Goal: Information Seeking & Learning: Learn about a topic

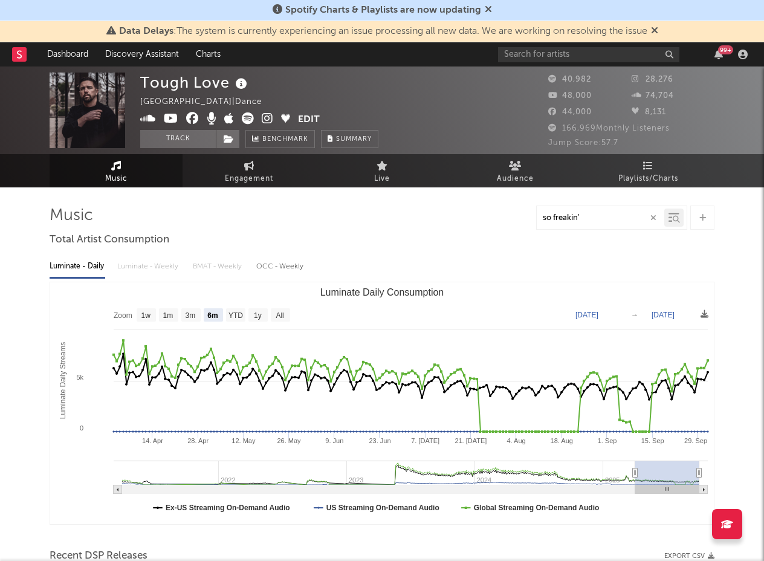
select select "6m"
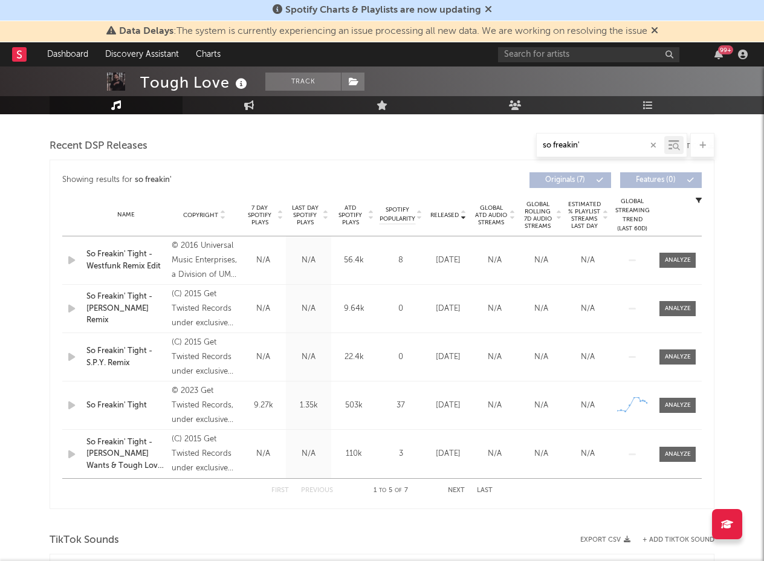
scroll to position [403, 0]
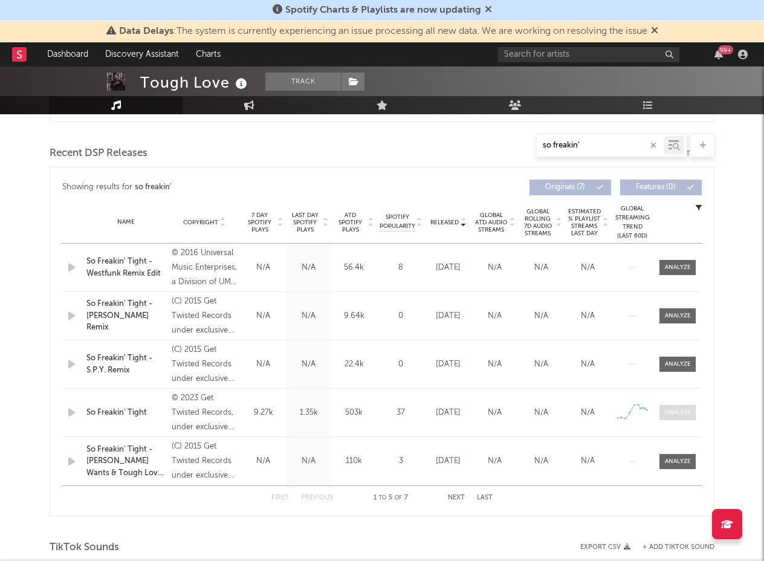
click at [671, 416] on div at bounding box center [678, 412] width 26 height 9
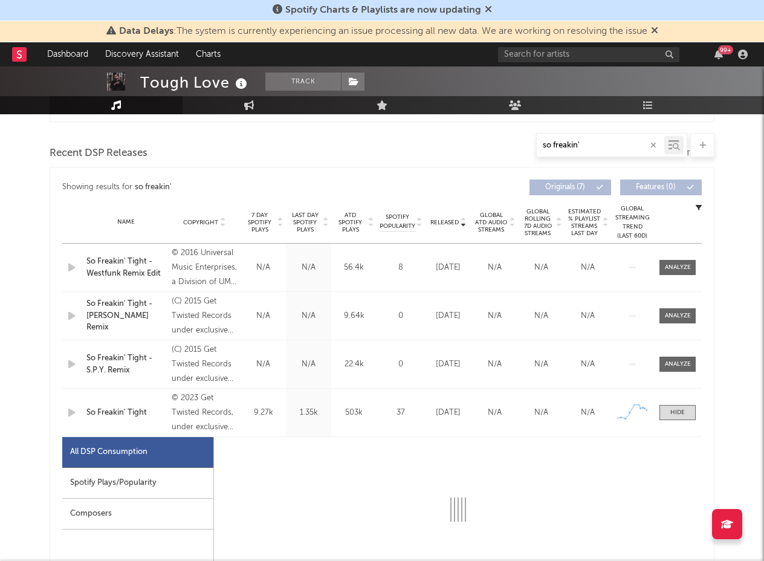
select select "1w"
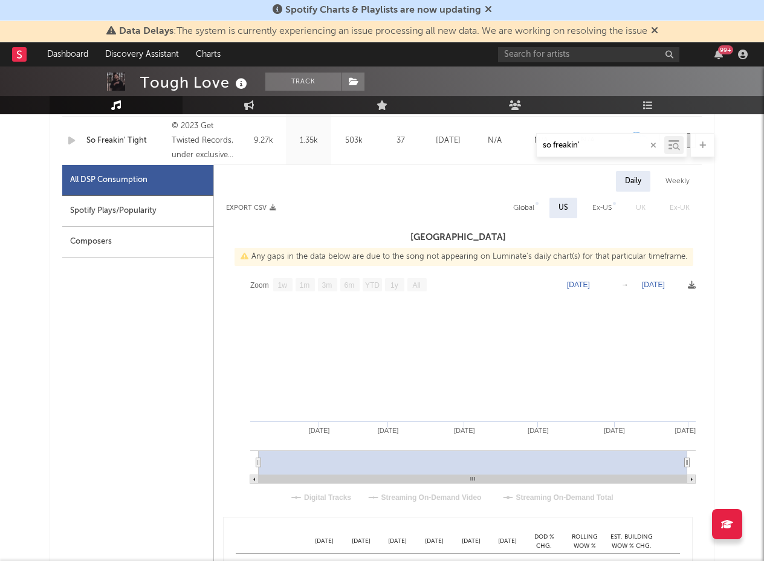
scroll to position [672, 0]
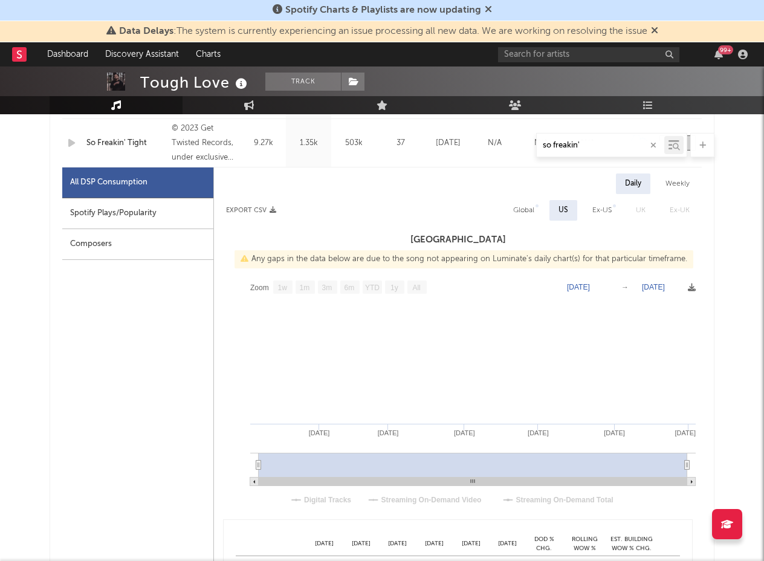
click at [418, 285] on text "All" at bounding box center [416, 287] width 8 height 8
click at [529, 213] on div "Global" at bounding box center [523, 210] width 21 height 15
select select "1w"
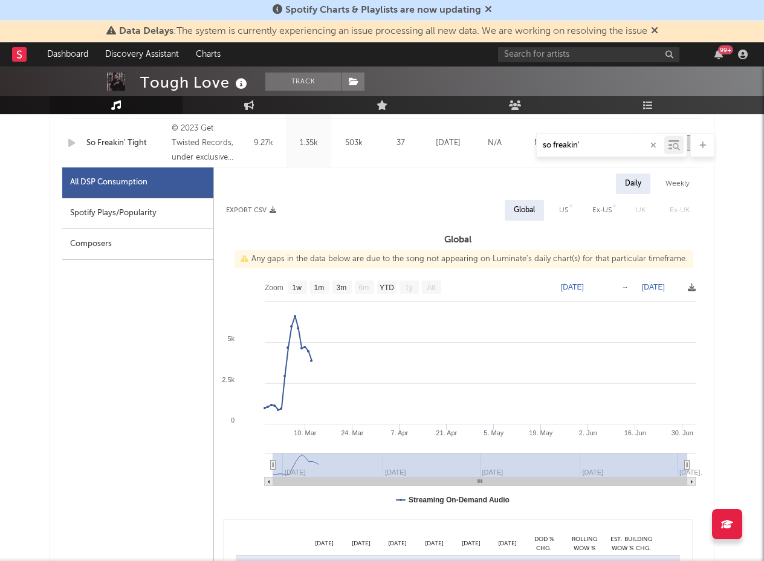
click at [434, 283] on text "All" at bounding box center [431, 287] width 8 height 8
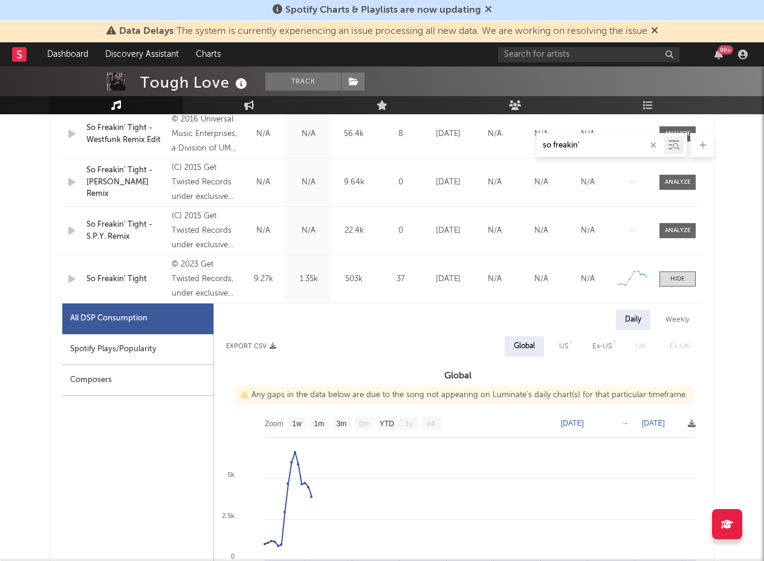
scroll to position [465, 0]
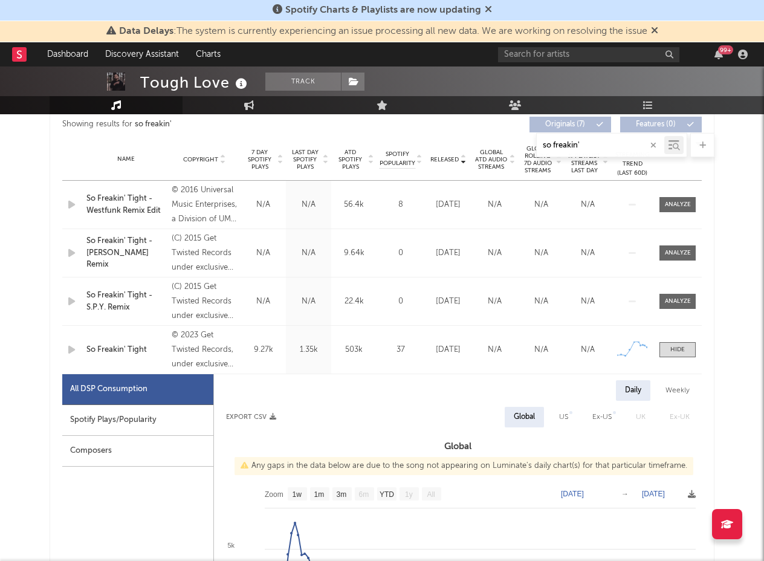
click at [126, 349] on div "So Freakin' Tight" at bounding box center [125, 350] width 79 height 12
